Goal: Task Accomplishment & Management: Manage account settings

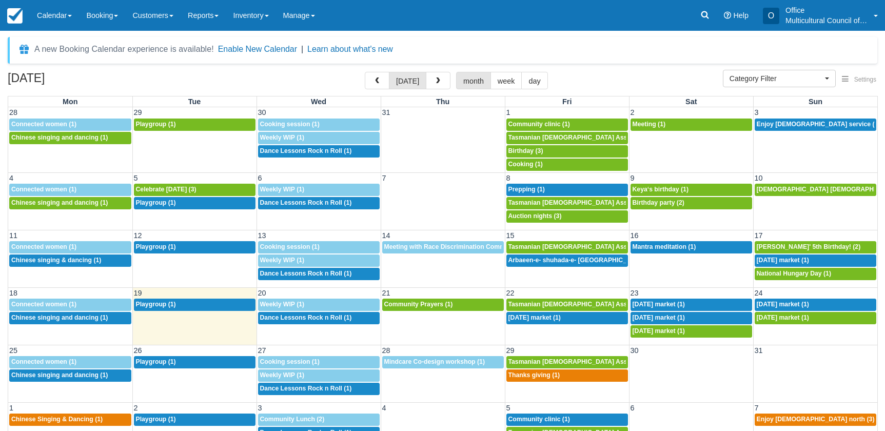
select select
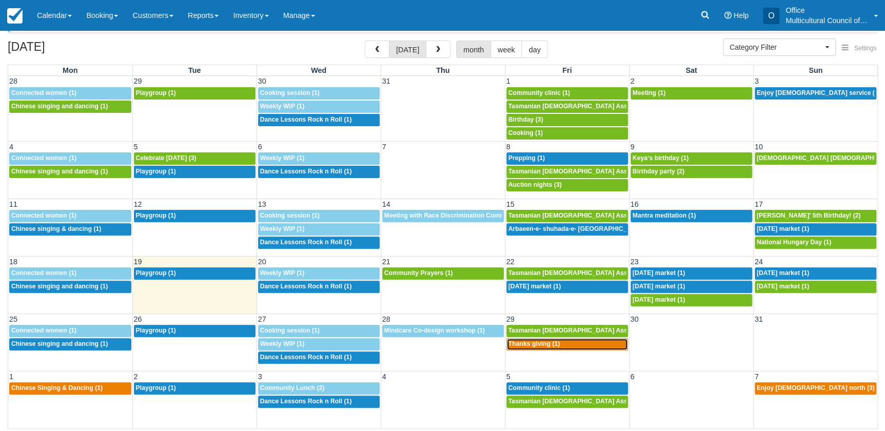
click at [524, 343] on span "Thanks giving (1)" at bounding box center [534, 343] width 52 height 7
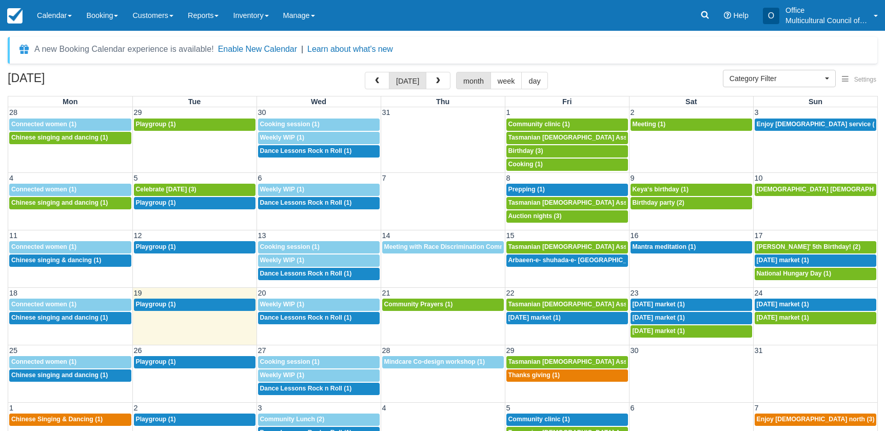
select select
click at [563, 375] on div "4p Thanks giving (1)" at bounding box center [566, 375] width 117 height 8
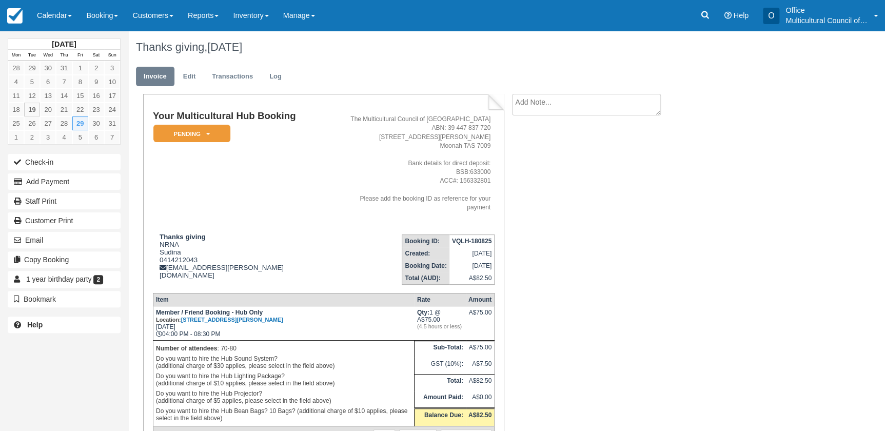
click at [87, 349] on div "August 2025 Mon Tue Wed Thu Fri Sat Sun 28 29 30 31 1 2 3 4 5 6 7 8 9 10 11 12 …" at bounding box center [64, 215] width 128 height 431
click at [59, 16] on link "Calendar" at bounding box center [54, 15] width 49 height 31
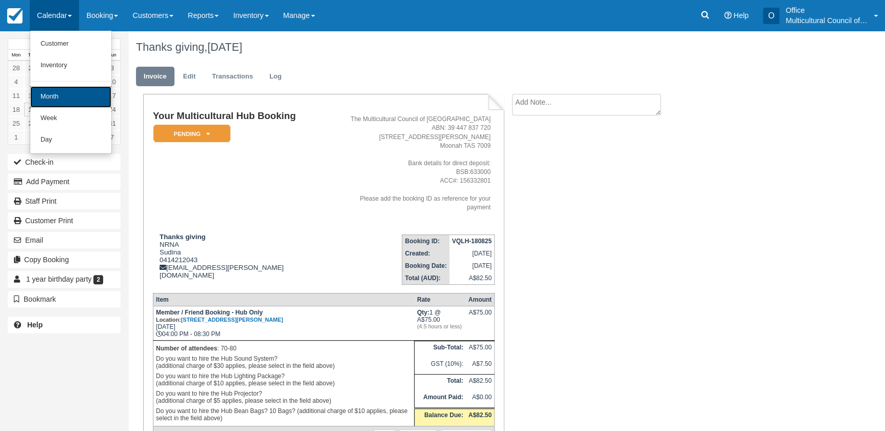
click at [62, 103] on link "Month" at bounding box center [70, 97] width 81 height 22
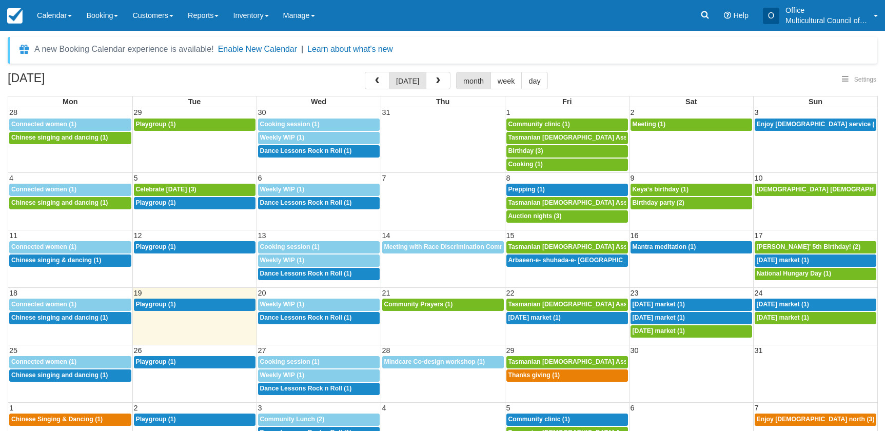
select select
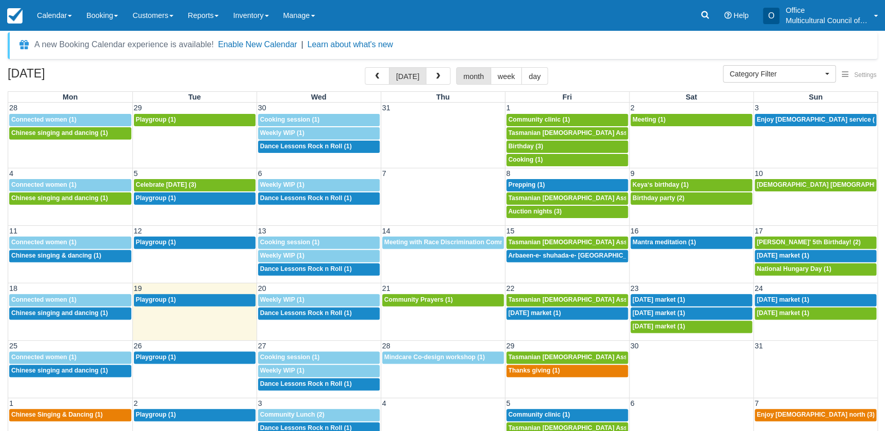
scroll to position [31, 0]
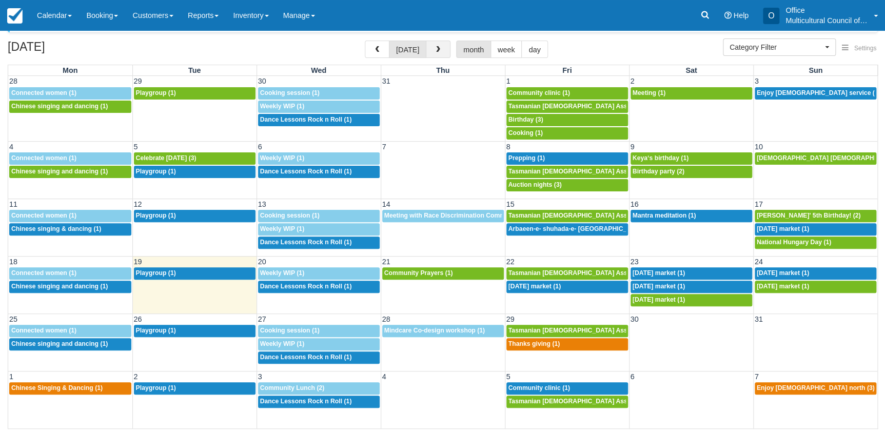
click at [441, 49] on button "button" at bounding box center [438, 49] width 25 height 17
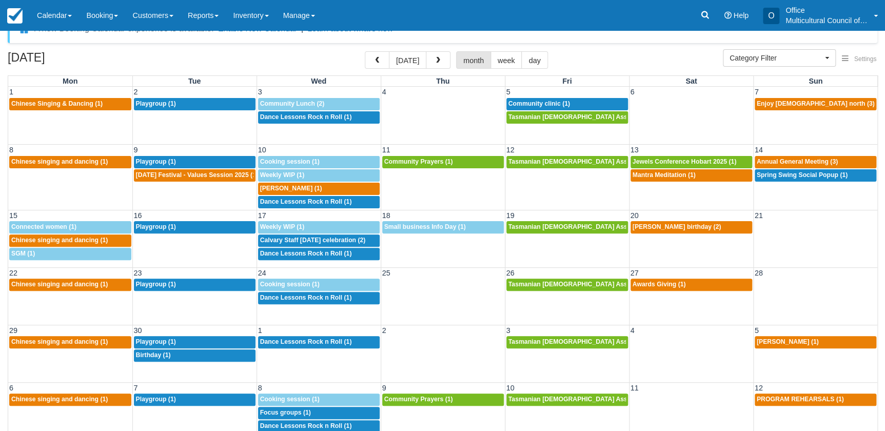
scroll to position [31, 0]
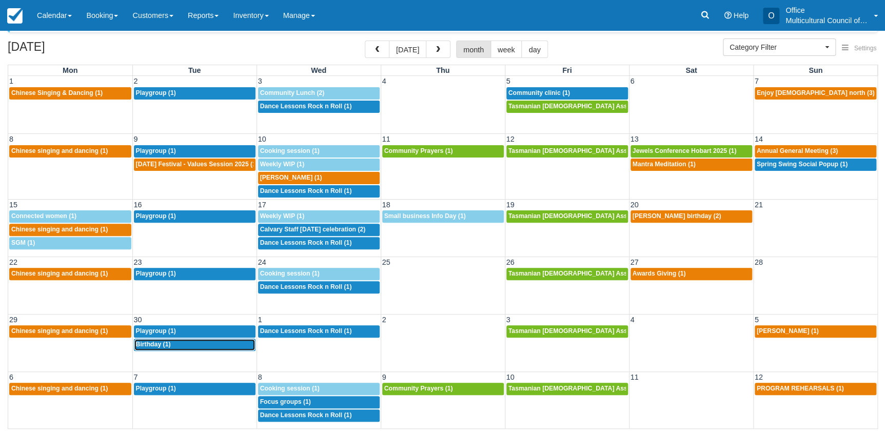
click at [152, 344] on span "Birthday (1)" at bounding box center [153, 344] width 35 height 7
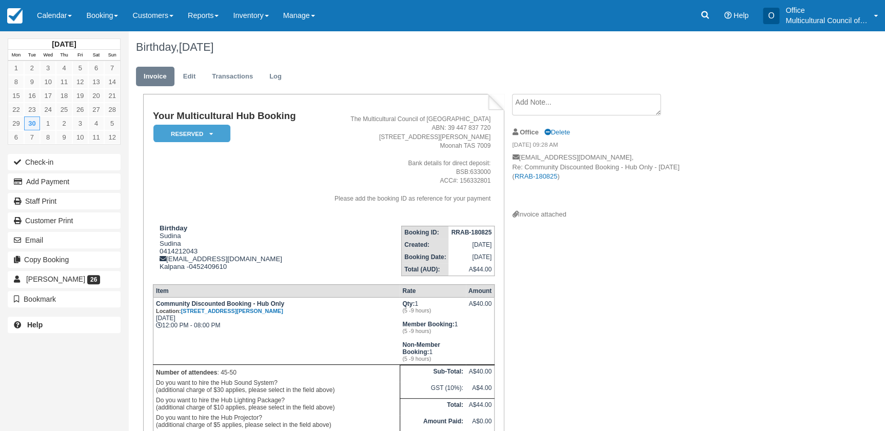
click at [545, 106] on textarea at bounding box center [586, 105] width 149 height 22
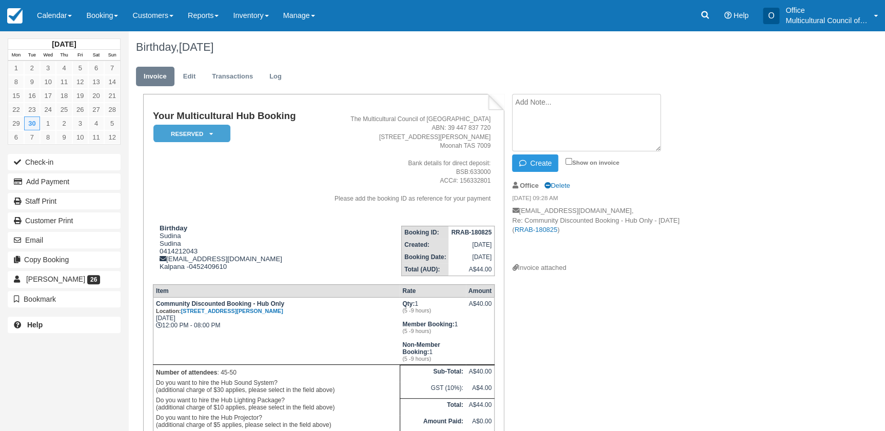
click at [545, 106] on textarea at bounding box center [586, 122] width 149 height 57
click at [191, 78] on link "Edit" at bounding box center [189, 77] width 28 height 20
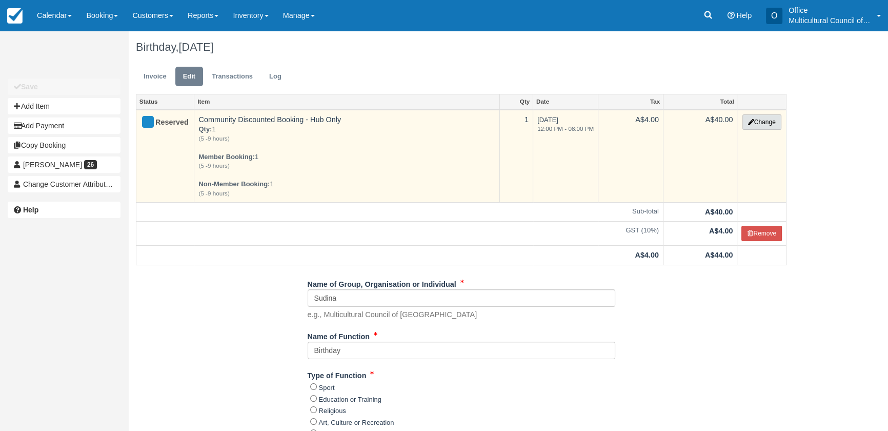
click at [756, 124] on button "Change" at bounding box center [762, 121] width 39 height 15
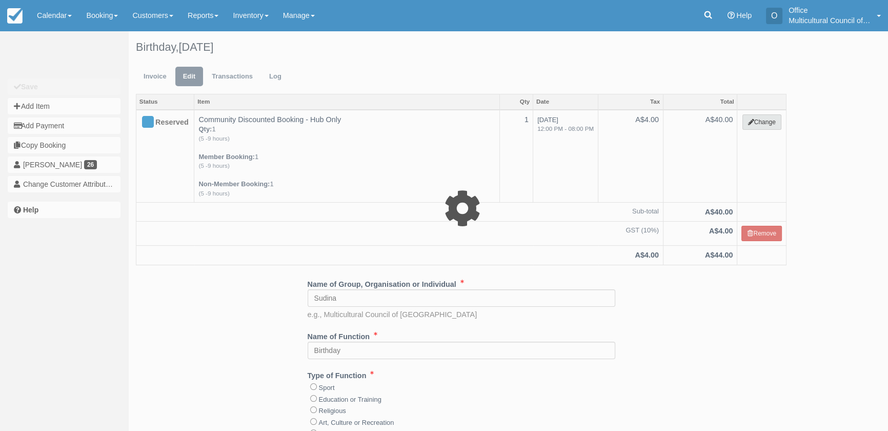
select select "2"
type input "40.00"
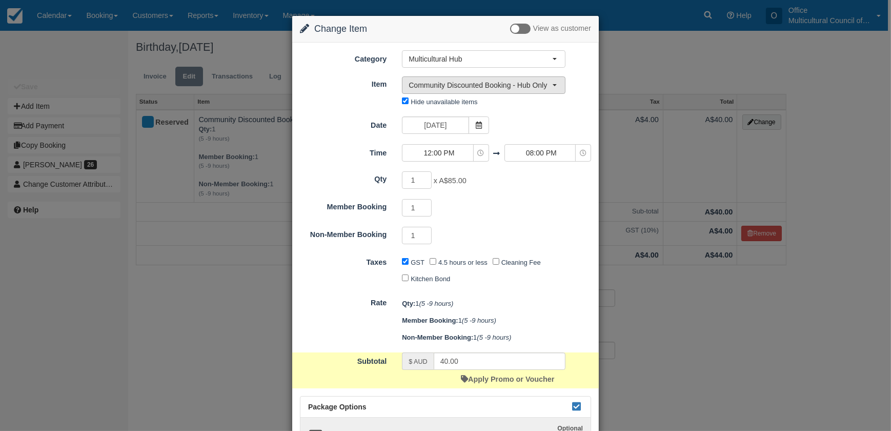
click at [474, 87] on span "Community Discounted Booking - Hub Only" at bounding box center [481, 85] width 144 height 10
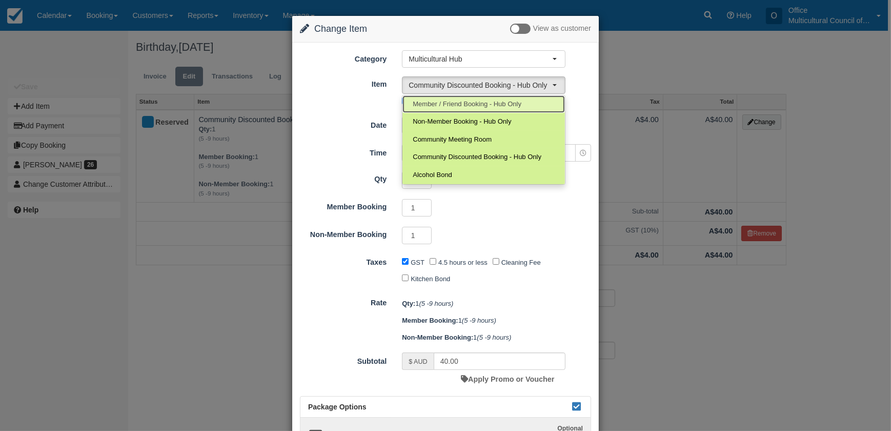
click at [470, 105] on span "Member / Friend Booking - Hub Only" at bounding box center [467, 104] width 109 height 10
select select "2"
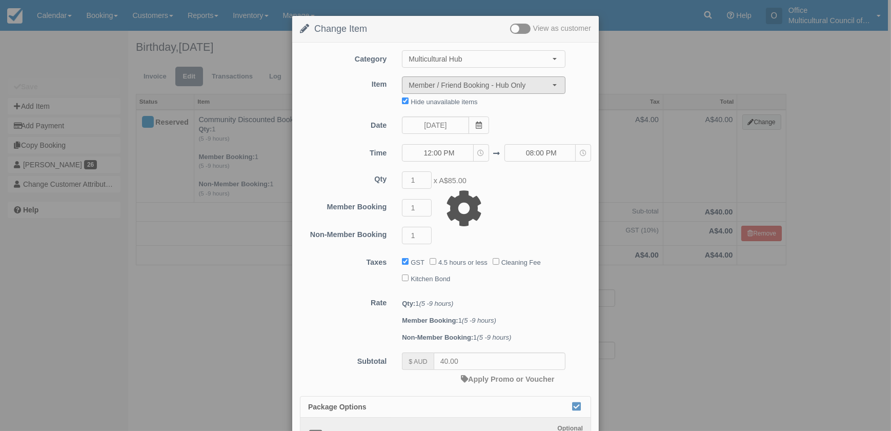
type input "170.00"
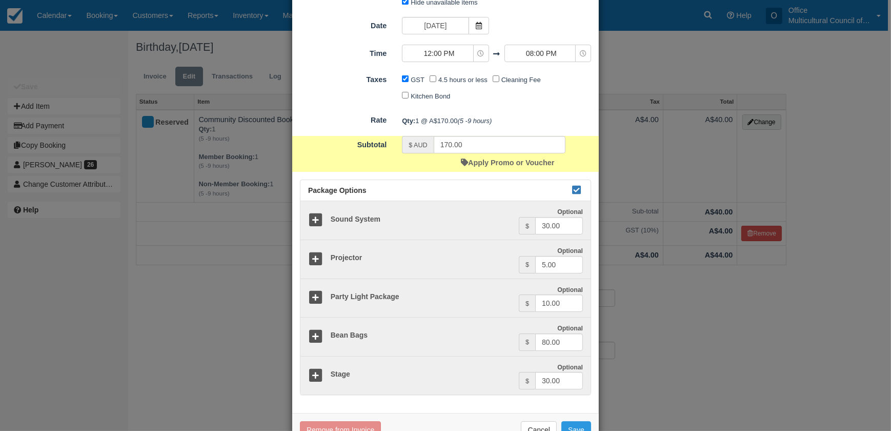
scroll to position [129, 0]
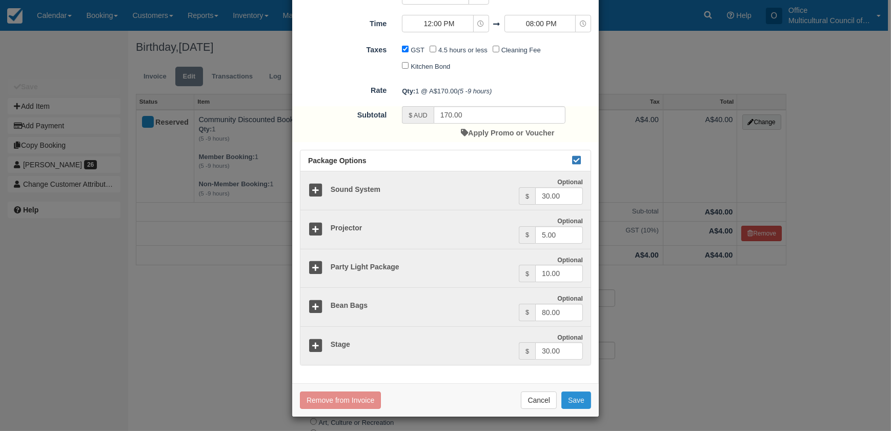
click at [575, 397] on button "Save" at bounding box center [577, 399] width 30 height 17
checkbox input "false"
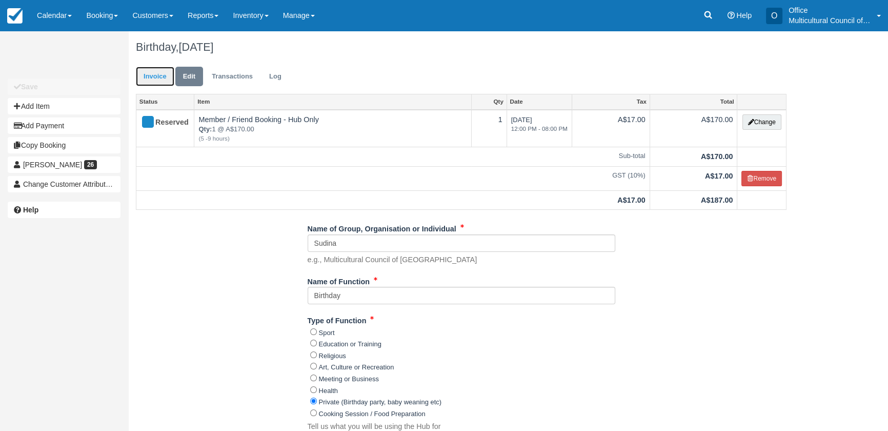
click at [167, 75] on link "Invoice" at bounding box center [155, 77] width 38 height 20
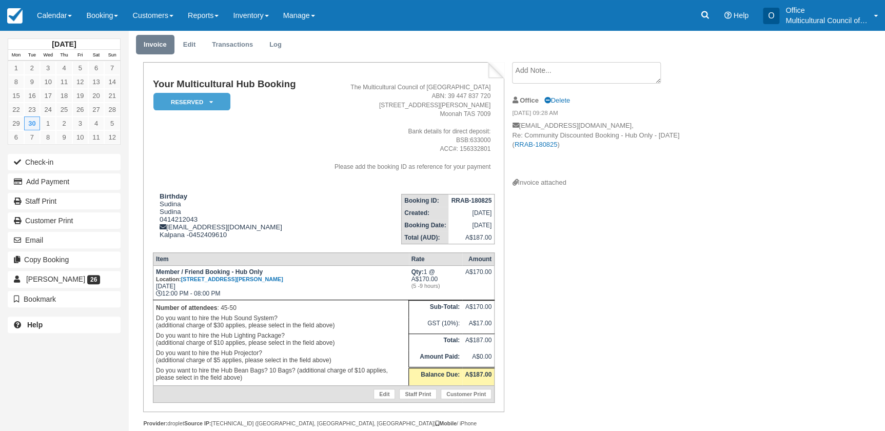
scroll to position [47, 0]
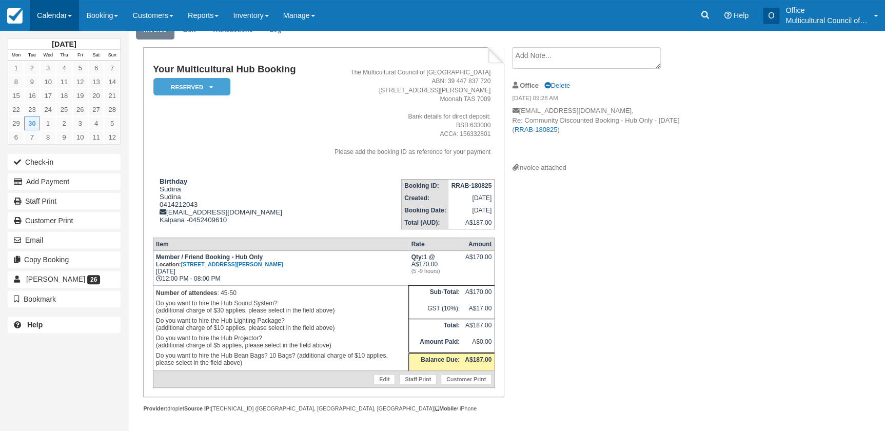
click at [68, 8] on link "Calendar" at bounding box center [54, 15] width 49 height 31
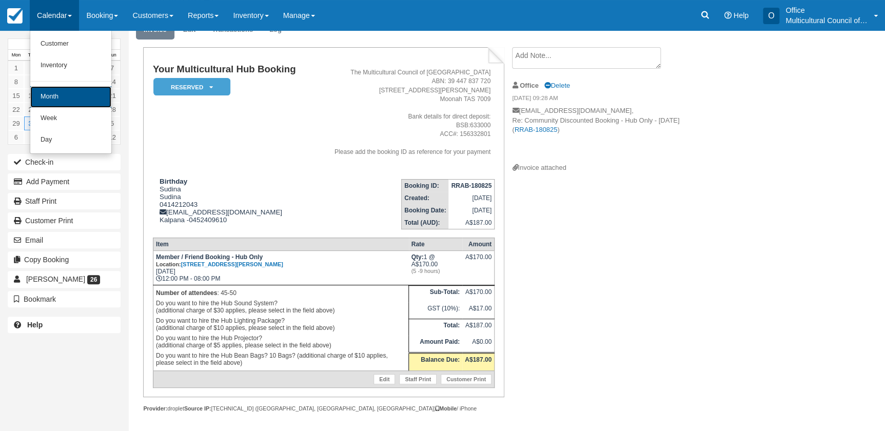
click at [62, 86] on link "Month" at bounding box center [70, 97] width 81 height 22
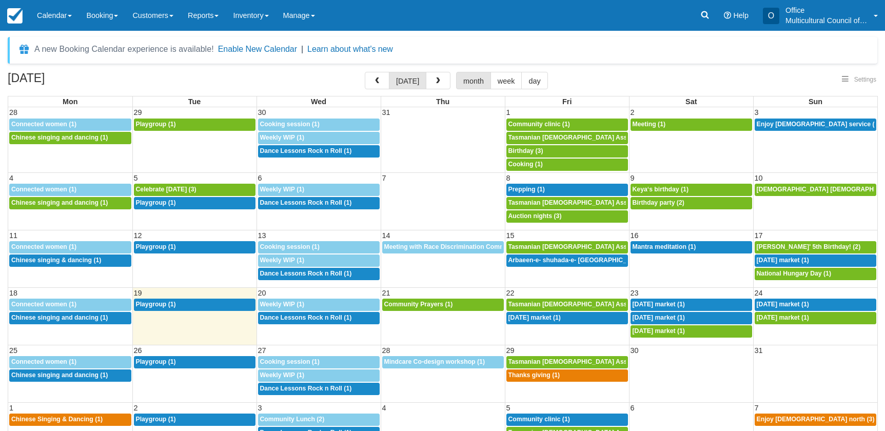
select select
click at [528, 374] on span "Thanks giving (1)" at bounding box center [534, 374] width 52 height 7
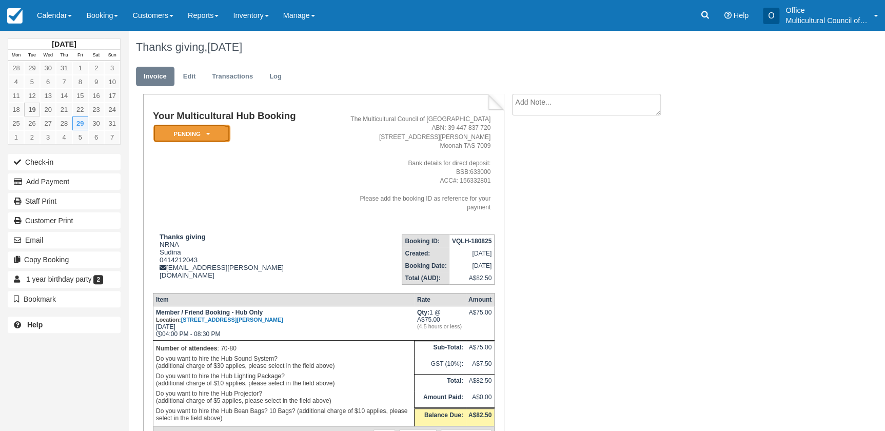
click at [184, 131] on em "Pending" at bounding box center [191, 134] width 77 height 18
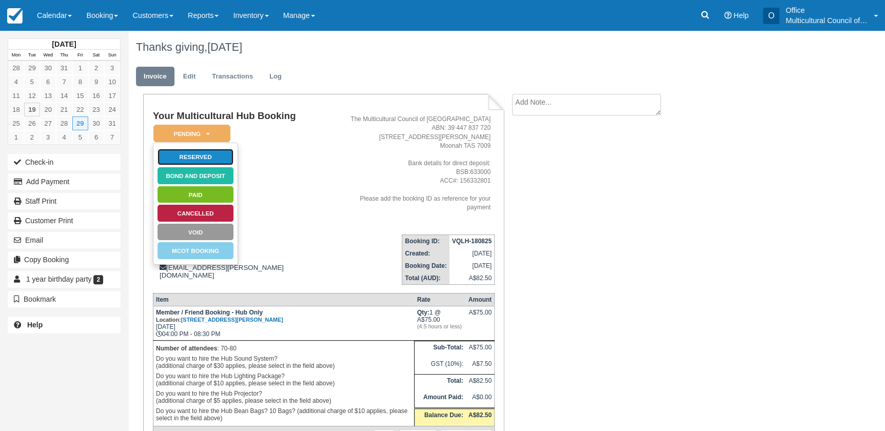
click at [200, 155] on link "Reserved" at bounding box center [195, 157] width 77 height 18
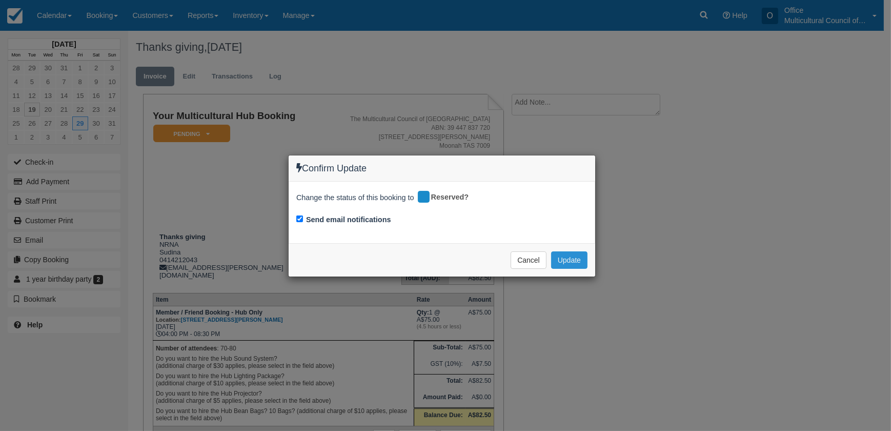
click at [567, 257] on button "Update" at bounding box center [569, 259] width 36 height 17
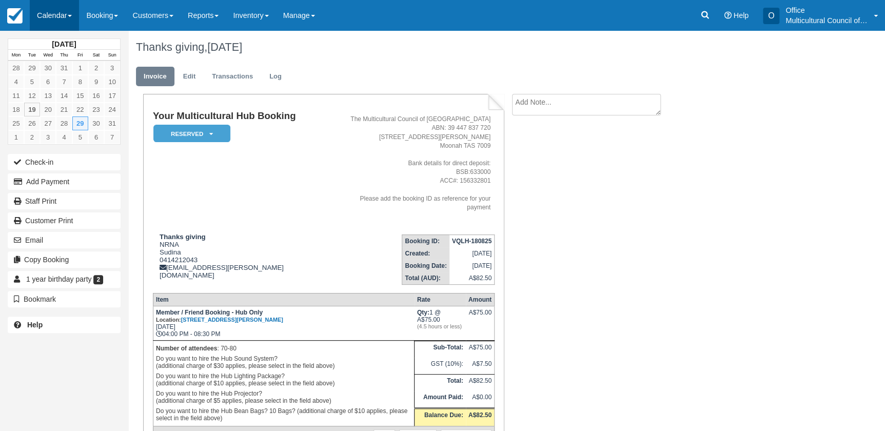
click at [50, 21] on link "Calendar" at bounding box center [54, 15] width 49 height 31
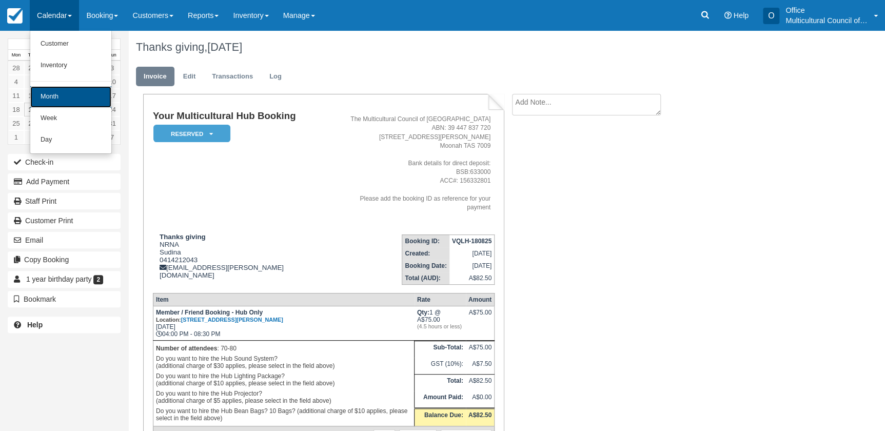
click at [65, 86] on link "Month" at bounding box center [70, 97] width 81 height 22
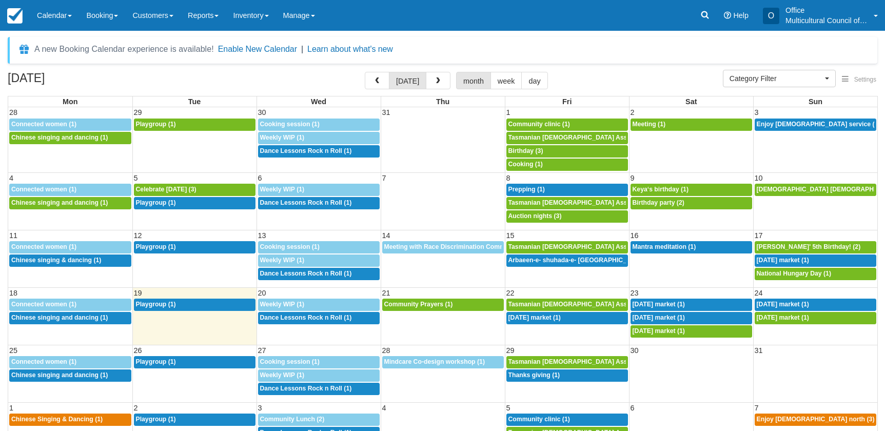
select select
click at [381, 80] on span "button" at bounding box center [376, 80] width 7 height 7
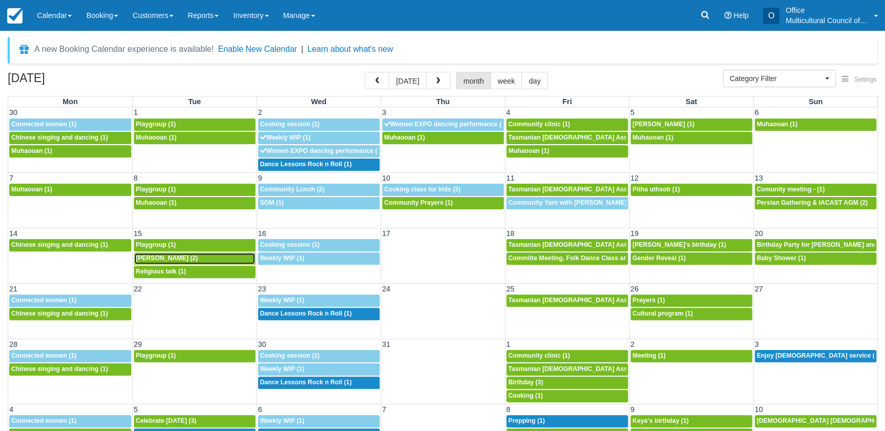
click at [191, 256] on div "12p Hari Charcha (2)" at bounding box center [194, 258] width 117 height 8
select select
click at [305, 72] on div "[DATE] [DATE] month week day" at bounding box center [442, 83] width 869 height 22
click at [414, 80] on button "[DATE]" at bounding box center [407, 80] width 37 height 17
